Goal: Answer question/provide support

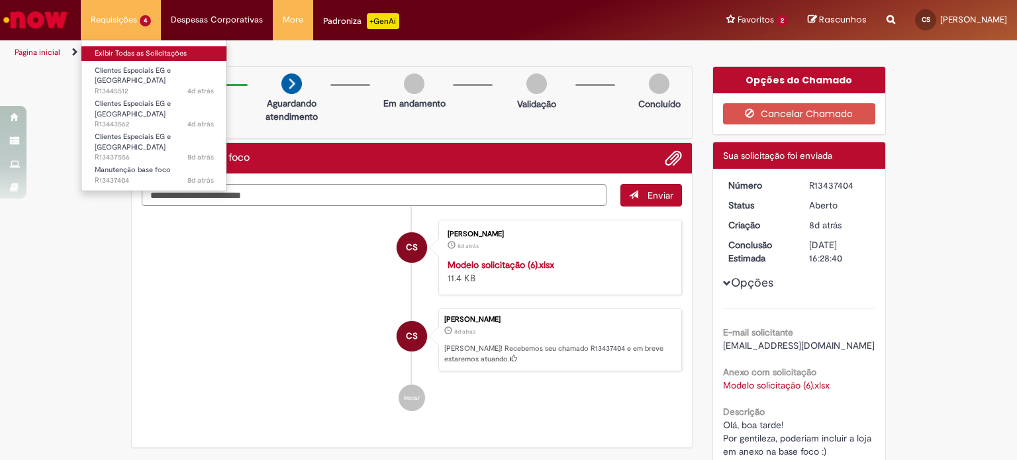
drag, startPoint x: 0, startPoint y: 0, endPoint x: 133, endPoint y: 55, distance: 144.0
click at [133, 55] on link "Exibir Todas as Solicitações" at bounding box center [154, 53] width 146 height 15
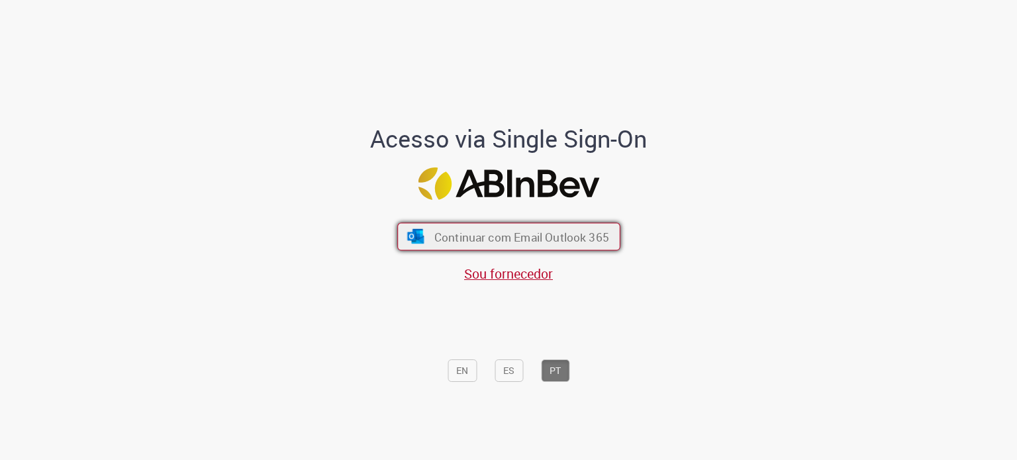
click at [506, 231] on span "Continuar com Email Outlook 365" at bounding box center [521, 236] width 175 height 15
click at [596, 238] on font "Continuar com Email Outlook 365" at bounding box center [521, 236] width 175 height 15
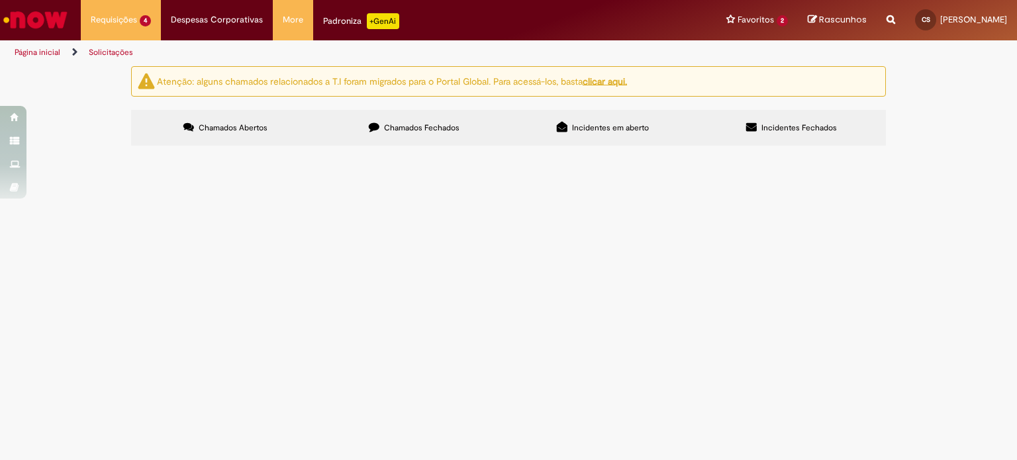
click at [0, 0] on span "Olá, boa tarde! Por gentileza, poderiam criar um cód eg para a loja em anexo. O…" at bounding box center [0, 0] width 0 height 0
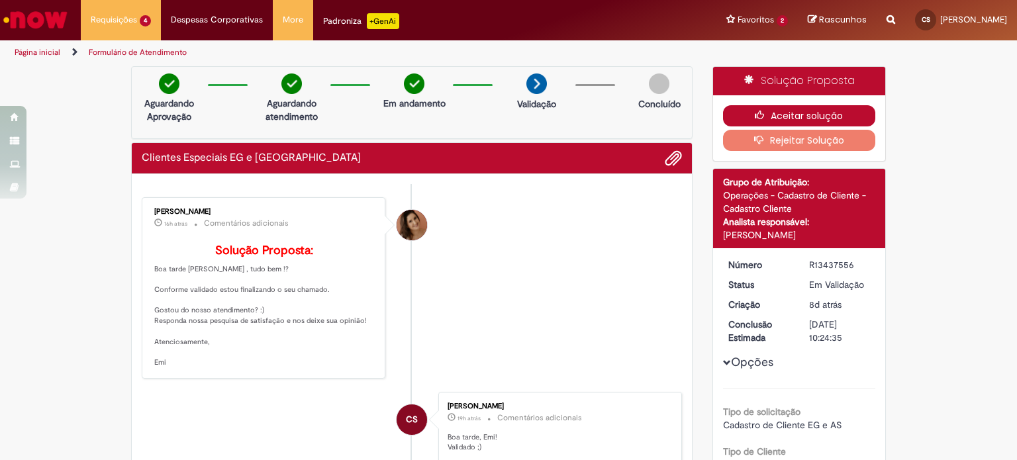
click at [814, 117] on button "Aceitar solução" at bounding box center [799, 115] width 153 height 21
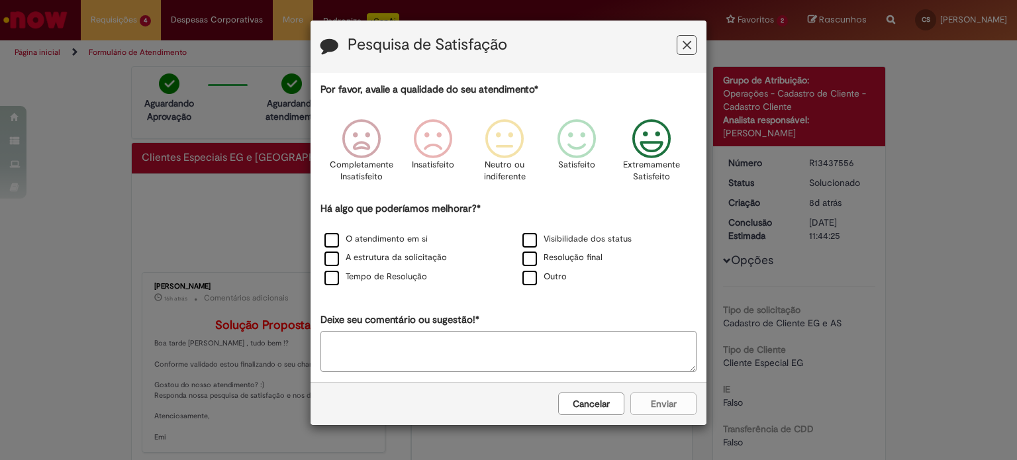
click at [669, 127] on icon "Feedback" at bounding box center [652, 139] width 50 height 40
click at [336, 238] on label "O atendimento em si" at bounding box center [375, 239] width 103 height 13
click at [336, 262] on label "A estrutura da solicitação" at bounding box center [385, 258] width 122 height 13
drag, startPoint x: 324, startPoint y: 277, endPoint x: 330, endPoint y: 276, distance: 6.8
click at [325, 277] on label "Tempo de Resolução" at bounding box center [375, 277] width 103 height 13
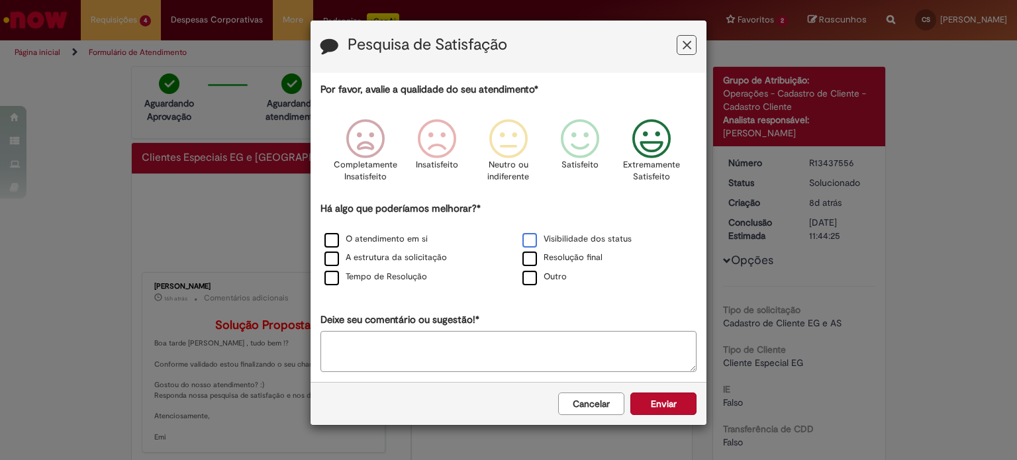
click at [526, 237] on label "Visibilidade dos status" at bounding box center [576, 239] width 109 height 13
drag, startPoint x: 530, startPoint y: 262, endPoint x: 564, endPoint y: 267, distance: 34.2
click at [535, 262] on label "Resolução final" at bounding box center [562, 258] width 80 height 13
click at [665, 394] on button "Enviar" at bounding box center [663, 404] width 66 height 23
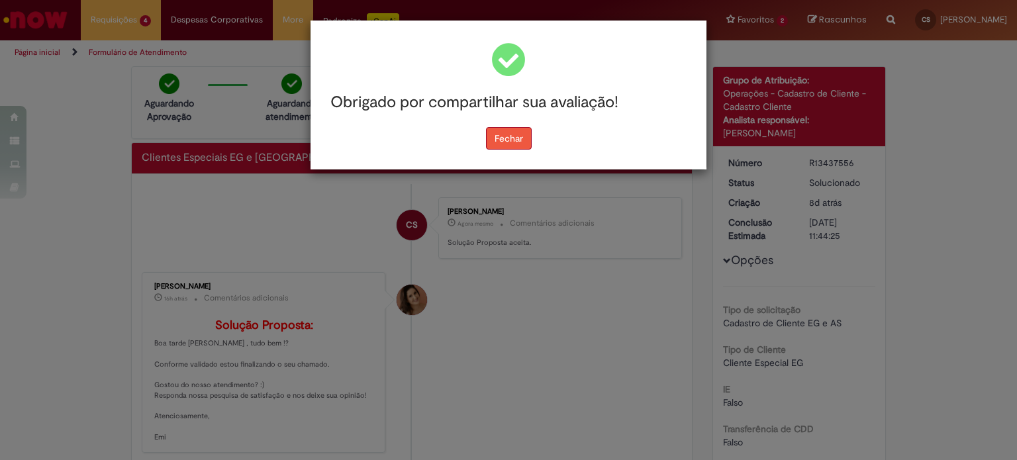
click at [497, 142] on button "Fechar" at bounding box center [509, 138] width 46 height 23
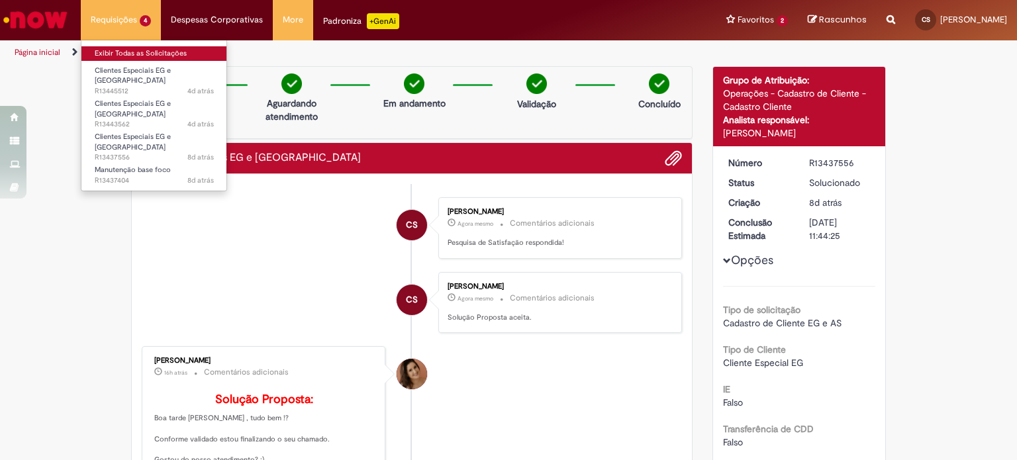
click at [123, 50] on link "Exibir Todas as Solicitações" at bounding box center [154, 53] width 146 height 15
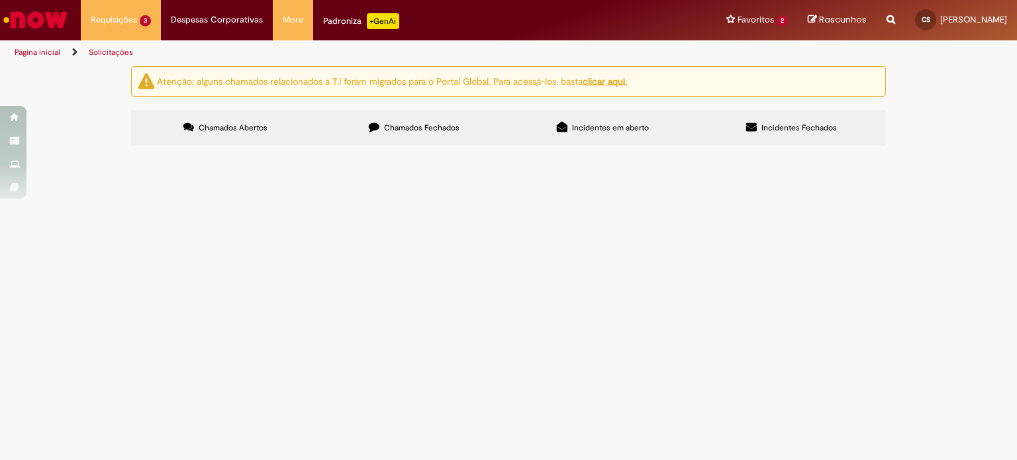
click at [0, 0] on span "Olá, bom dia! Por gentileza, poderiam inativar as lojas em anexo, as lojas ence…" at bounding box center [0, 0] width 0 height 0
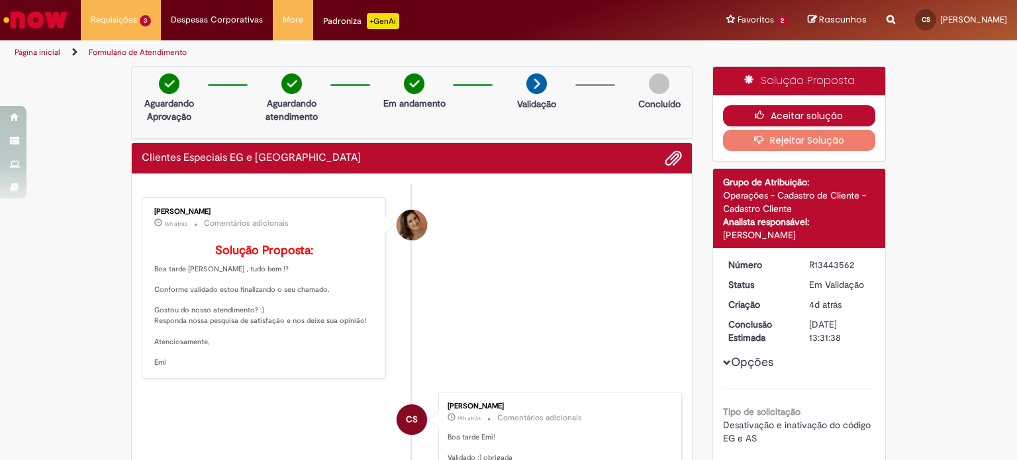
click at [789, 116] on button "Aceitar solução" at bounding box center [799, 115] width 153 height 21
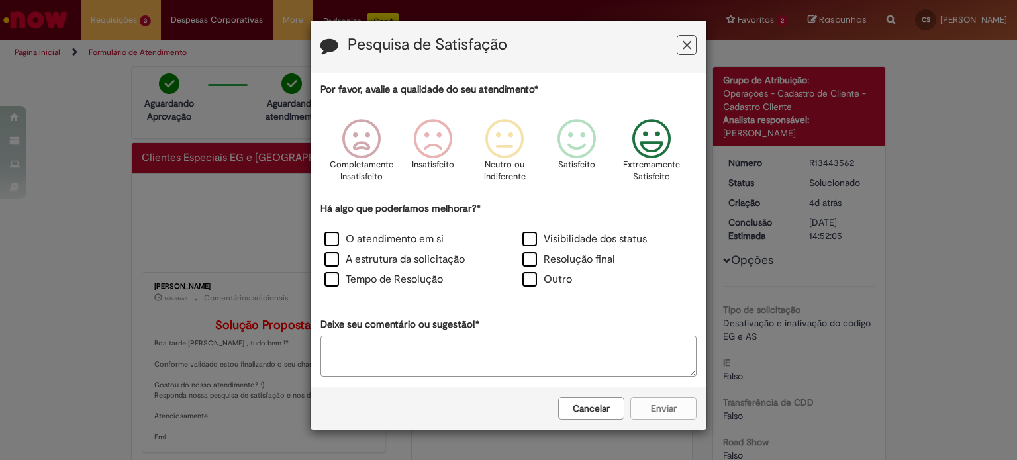
click at [657, 142] on icon "Feedback" at bounding box center [652, 139] width 50 height 40
click at [336, 240] on label "O atendimento em si" at bounding box center [383, 239] width 119 height 15
click at [335, 258] on label "A estrutura da solicitação" at bounding box center [394, 259] width 140 height 15
click at [329, 283] on label "Tempo de Resolução" at bounding box center [383, 279] width 119 height 15
click at [538, 233] on label "Visibilidade dos status" at bounding box center [584, 239] width 124 height 15
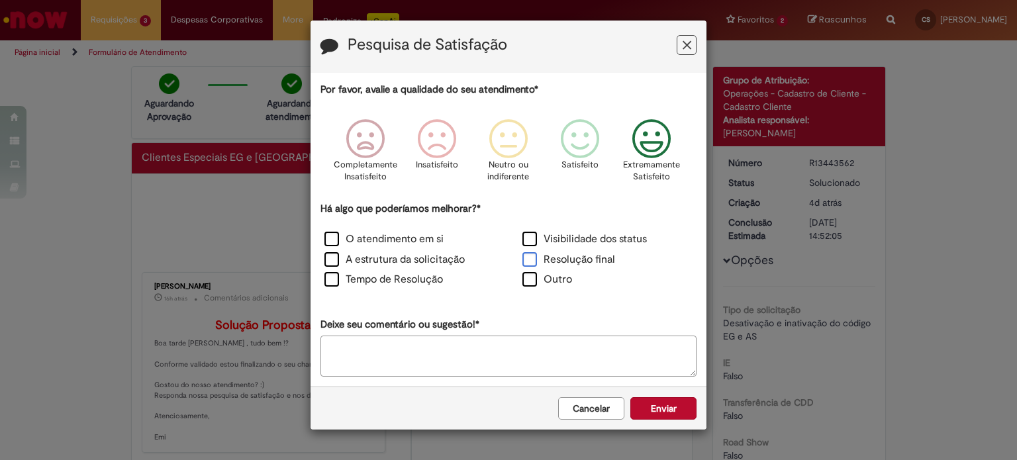
click at [529, 259] on label "Resolução final" at bounding box center [568, 259] width 93 height 15
click at [689, 415] on button "Enviar" at bounding box center [663, 408] width 66 height 23
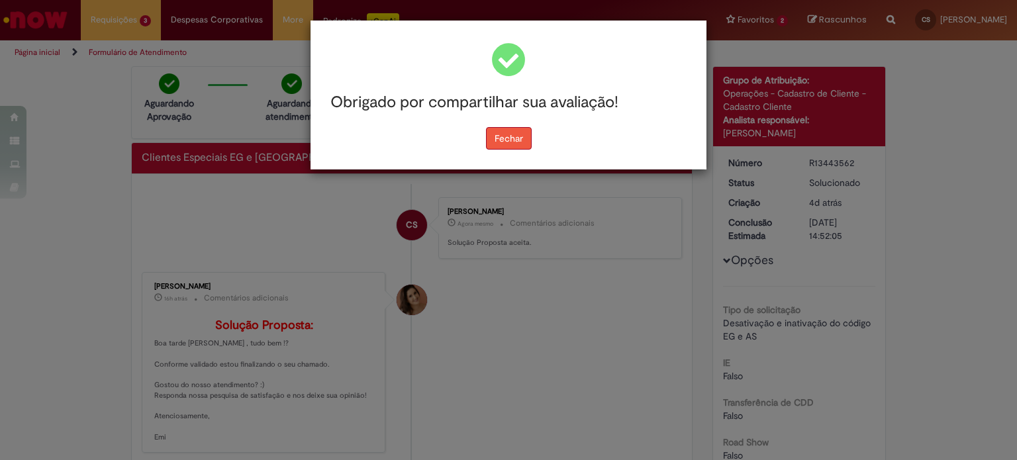
click at [512, 136] on button "Fechar" at bounding box center [509, 138] width 46 height 23
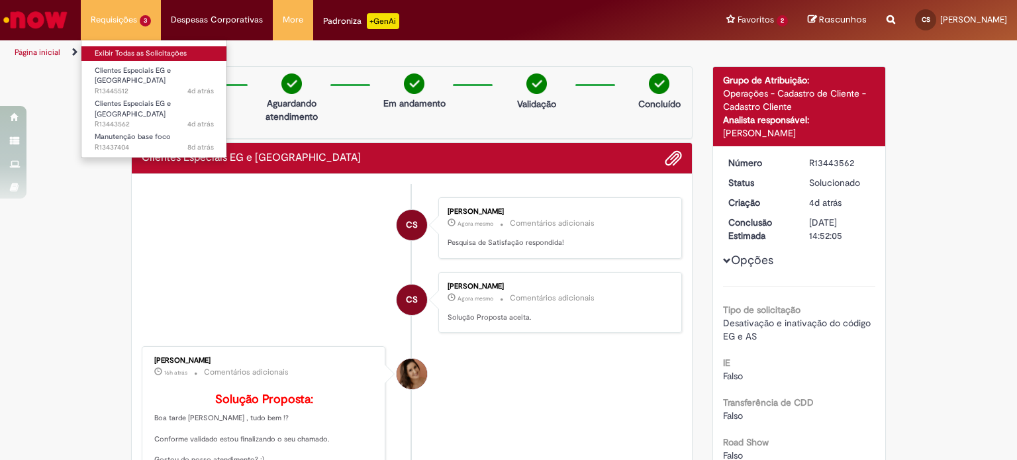
click at [111, 49] on link "Exibir Todas as Solicitações" at bounding box center [154, 53] width 146 height 15
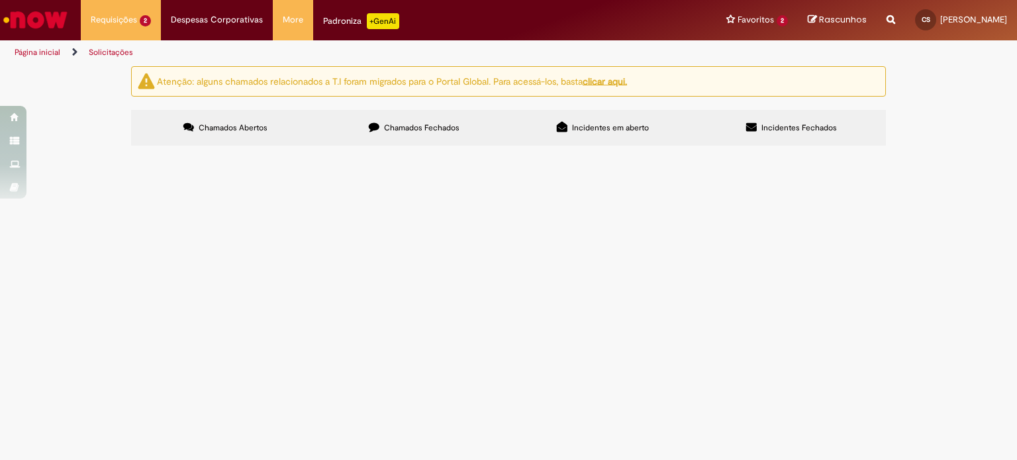
click at [0, 0] on span "Olá, boa tarde! Por gentileza, poderiam inativar a loja em anexo? Loja foi ence…" at bounding box center [0, 0] width 0 height 0
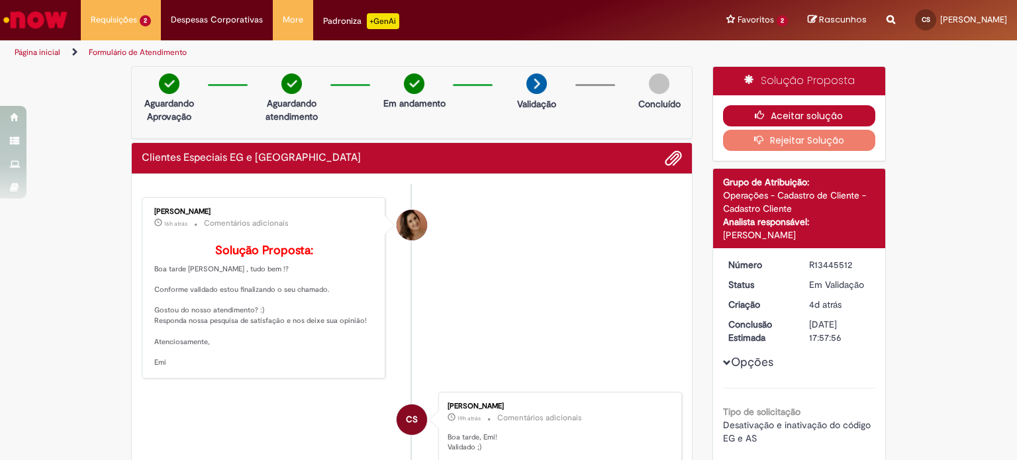
click at [827, 115] on button "Aceitar solução" at bounding box center [799, 115] width 153 height 21
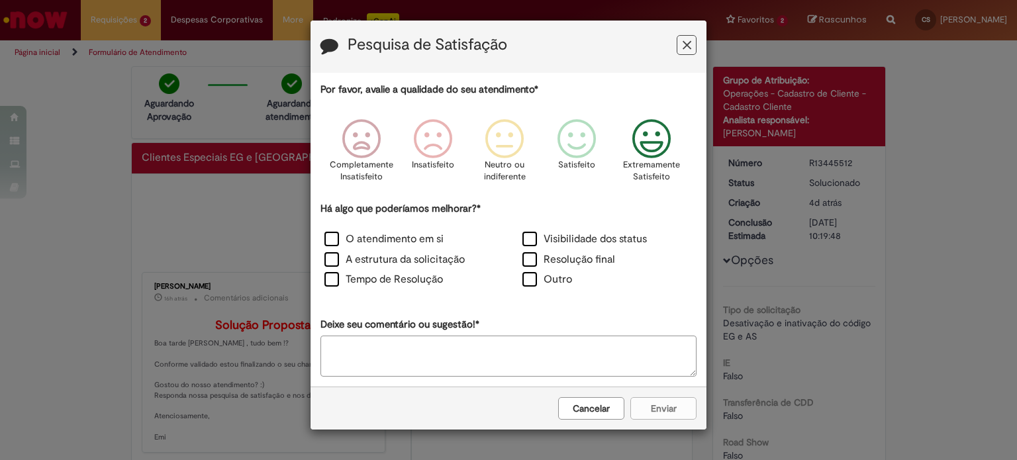
click at [681, 134] on div "Extremamente Satisfeito" at bounding box center [651, 154] width 75 height 91
click at [326, 240] on label "O atendimento em si" at bounding box center [383, 239] width 119 height 15
click at [334, 262] on label "A estrutura da solicitação" at bounding box center [394, 259] width 140 height 15
click at [334, 281] on label "Tempo de Resolução" at bounding box center [383, 279] width 119 height 15
click at [535, 240] on label "Visibilidade dos status" at bounding box center [584, 239] width 124 height 15
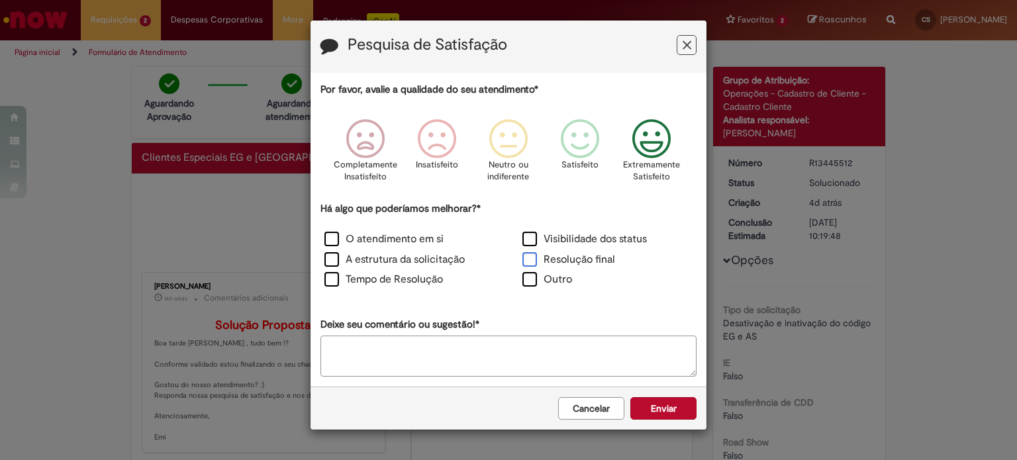
click at [530, 258] on label "Resolução final" at bounding box center [568, 259] width 93 height 15
click at [676, 404] on button "Enviar" at bounding box center [663, 408] width 66 height 23
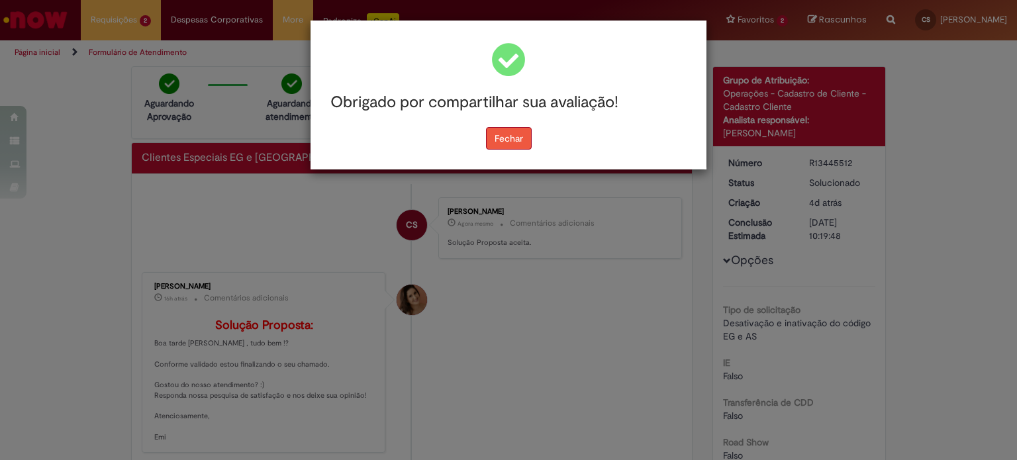
click at [513, 142] on button "Fechar" at bounding box center [509, 138] width 46 height 23
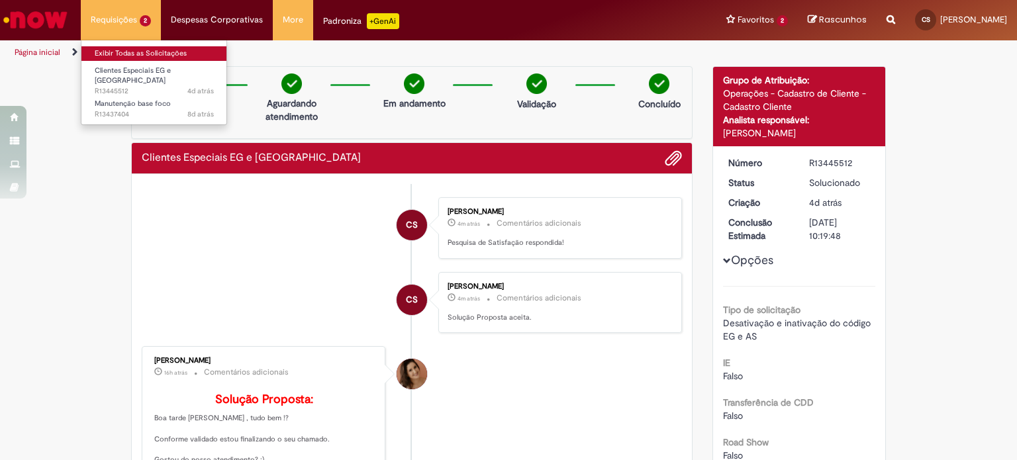
click at [119, 54] on link "Exibir Todas as Solicitações" at bounding box center [154, 53] width 146 height 15
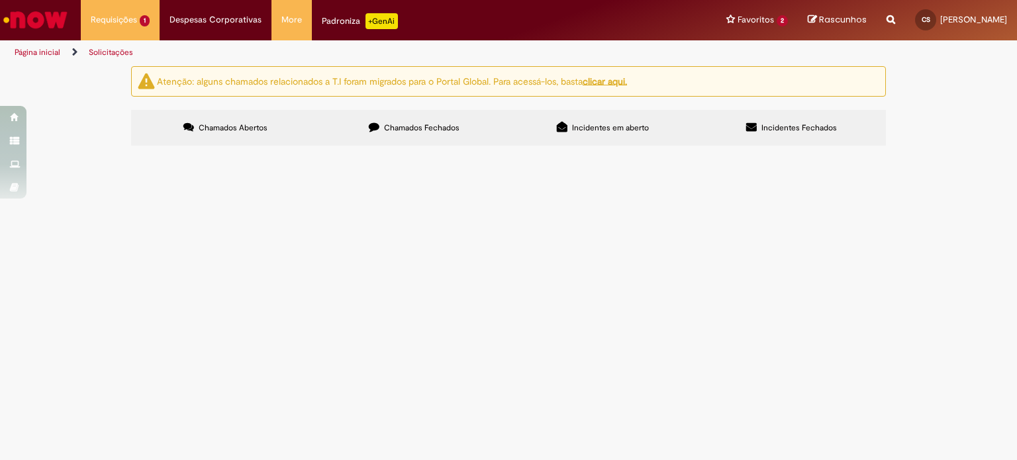
click at [40, 18] on img "Ir para a Homepage" at bounding box center [35, 20] width 68 height 26
